Goal: Transaction & Acquisition: Purchase product/service

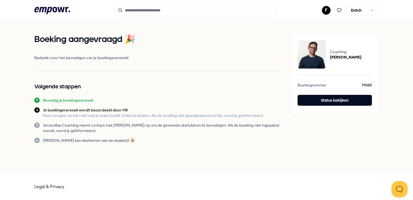
click at [63, 9] on icon at bounding box center [52, 10] width 36 height 7
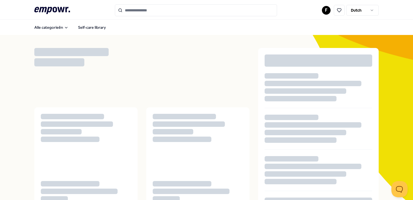
click at [138, 11] on input "Search for products, categories or subcategories" at bounding box center [196, 10] width 162 height 12
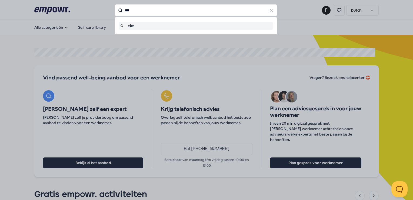
type input "***"
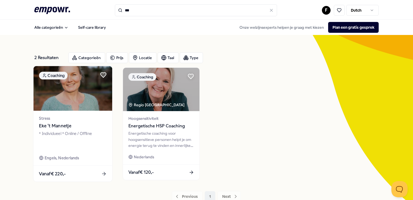
click at [84, 83] on img at bounding box center [73, 88] width 79 height 45
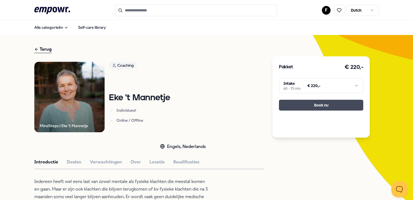
click at [324, 103] on button "Boek nu" at bounding box center [321, 105] width 84 height 11
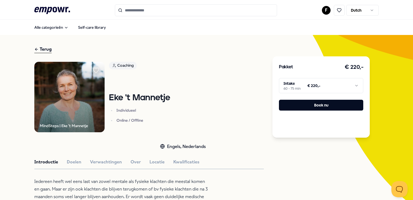
click at [307, 84] on html ".empowr-logo_svg__cls-1{fill:#03032f} F Dutch Alle categorieën Self-care librar…" at bounding box center [206, 100] width 413 height 200
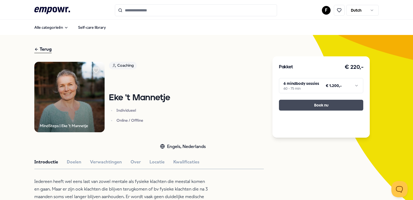
click at [311, 107] on button "Boek nu" at bounding box center [321, 105] width 84 height 11
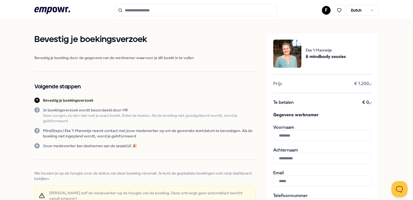
click at [311, 107] on div "Eke 't Mannetje 6 mindbody sessies Prijs € 1.200,- Te betalen € 0,- Gegevens we…" at bounding box center [323, 179] width 112 height 293
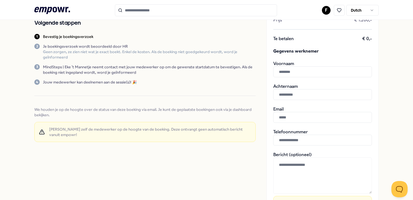
scroll to position [65, 0]
